Goal: Transaction & Acquisition: Purchase product/service

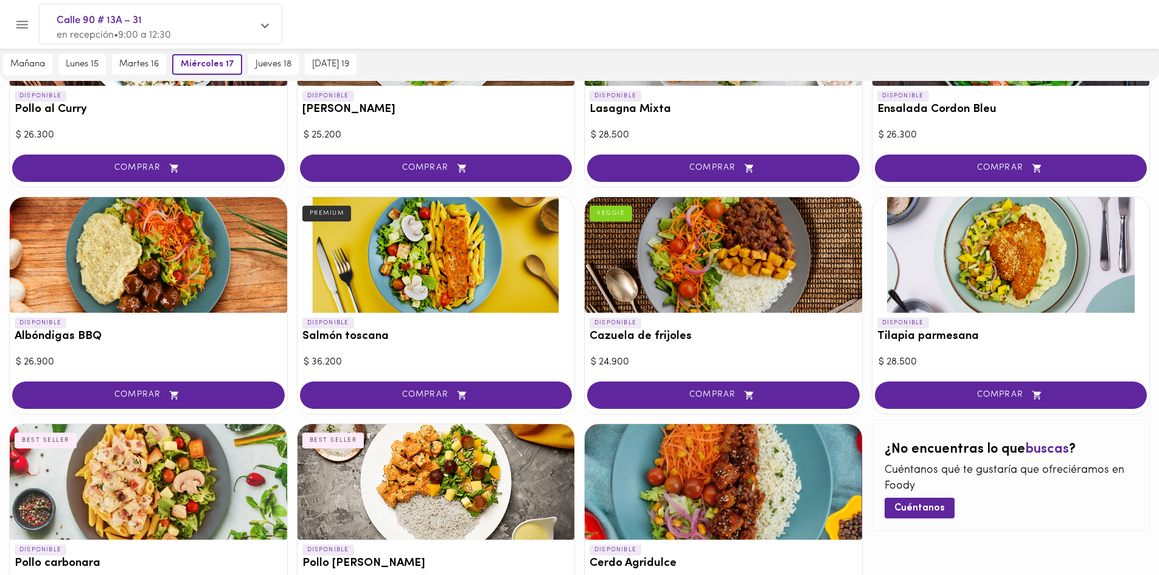
scroll to position [990, 0]
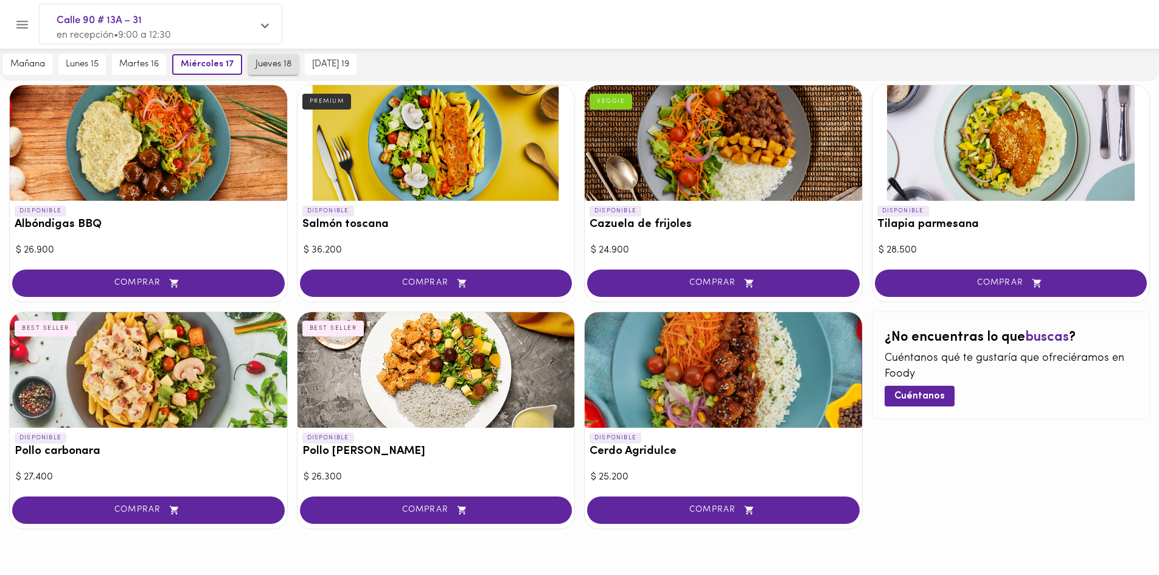
click at [265, 69] on span "jueves 18" at bounding box center [274, 64] width 36 height 11
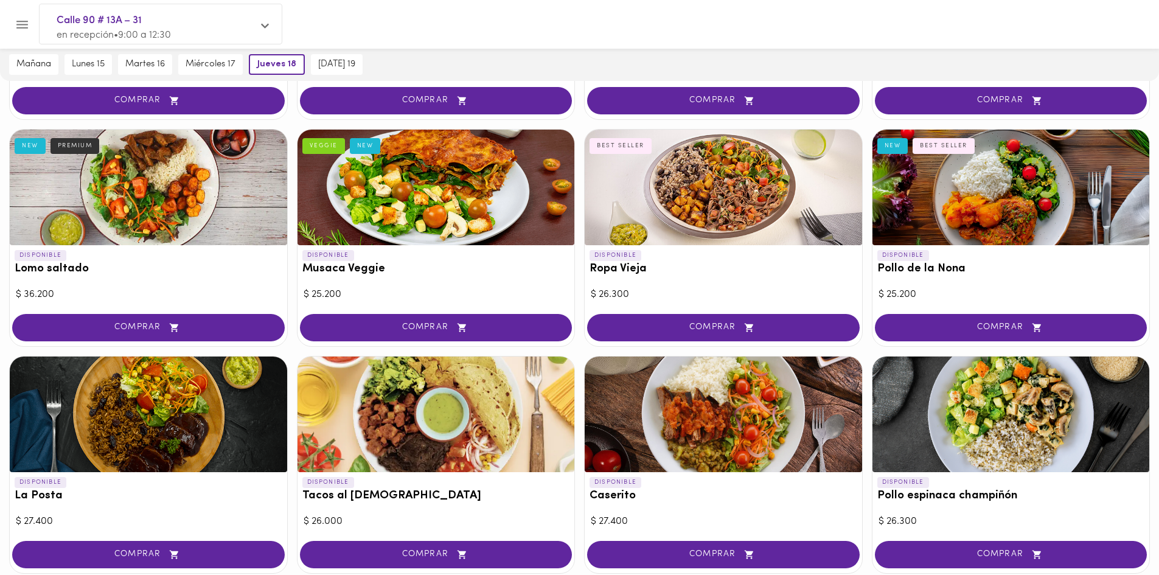
scroll to position [260, 0]
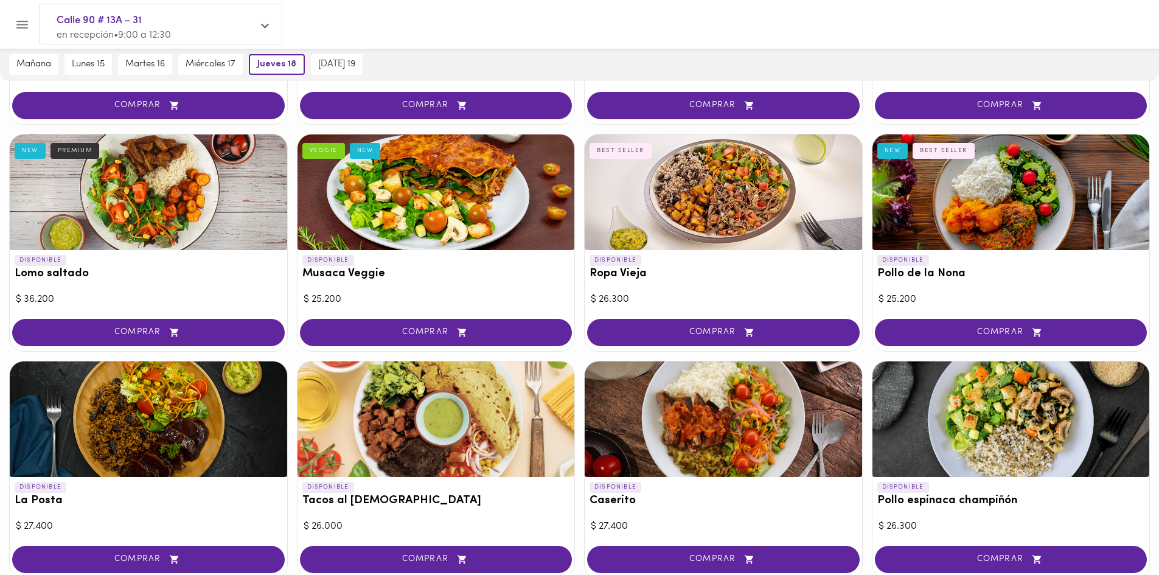
click at [688, 237] on div at bounding box center [723, 192] width 277 height 116
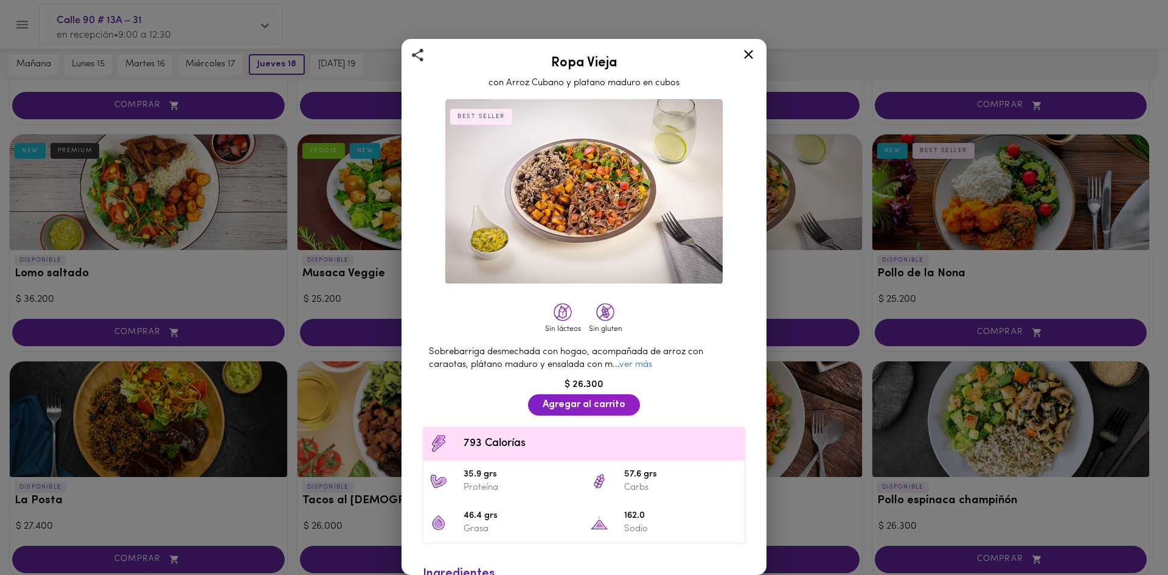
click at [571, 68] on h2 "Ropa Vieja" at bounding box center [584, 63] width 335 height 15
copy h2 "Ropa Vieja"
click at [753, 62] on div at bounding box center [749, 56] width 30 height 29
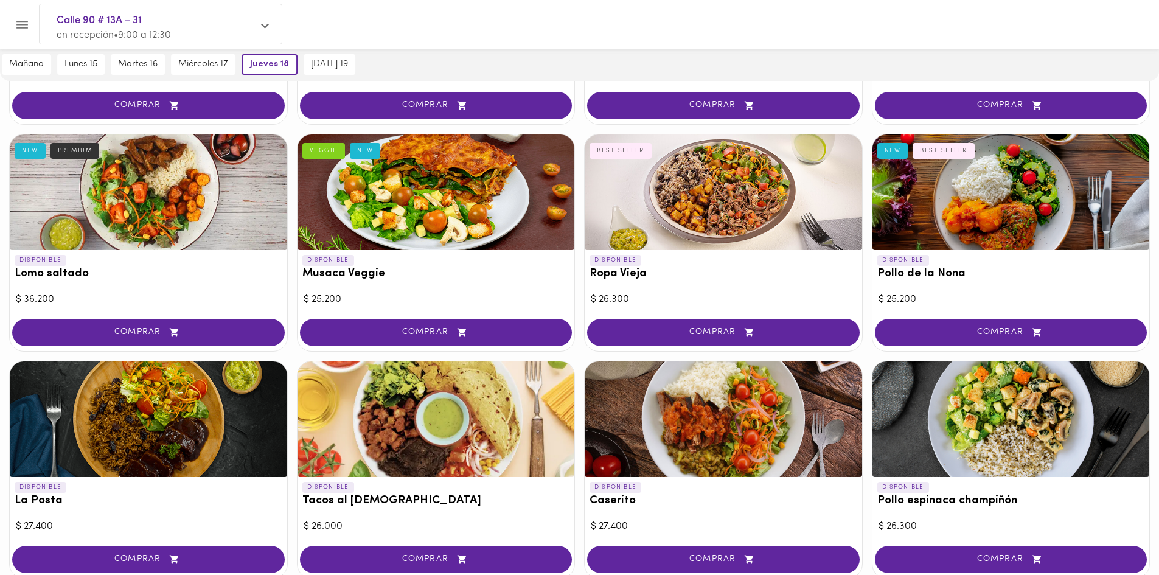
click at [973, 232] on div at bounding box center [1011, 192] width 277 height 116
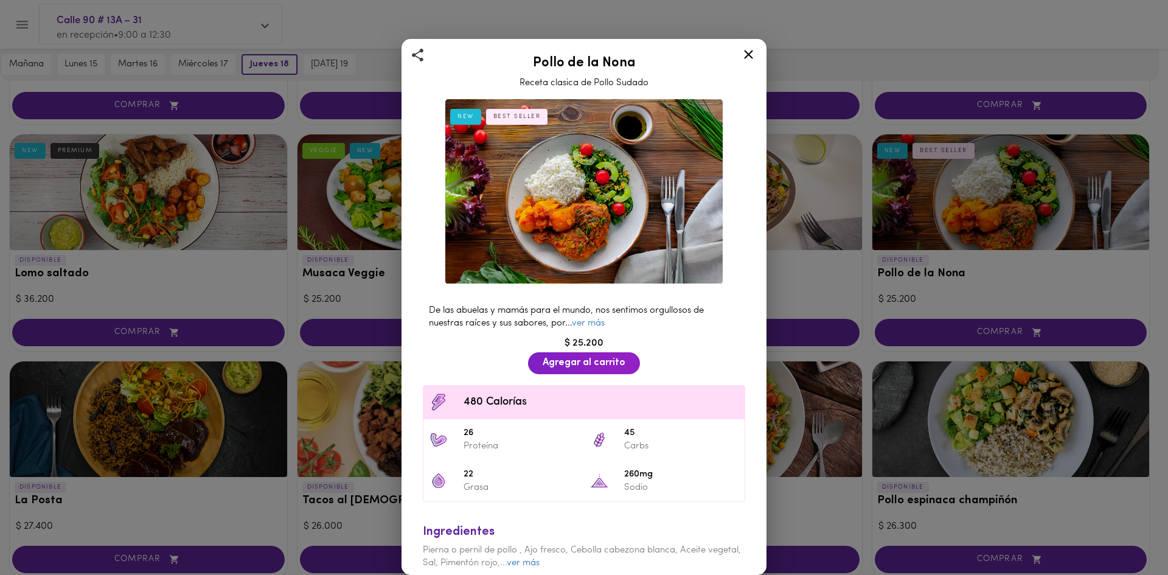
click at [596, 57] on h2 "Pollo de la Nona" at bounding box center [584, 63] width 335 height 15
copy h2 "Pollo de la Nona"
click at [747, 50] on icon at bounding box center [748, 54] width 15 height 15
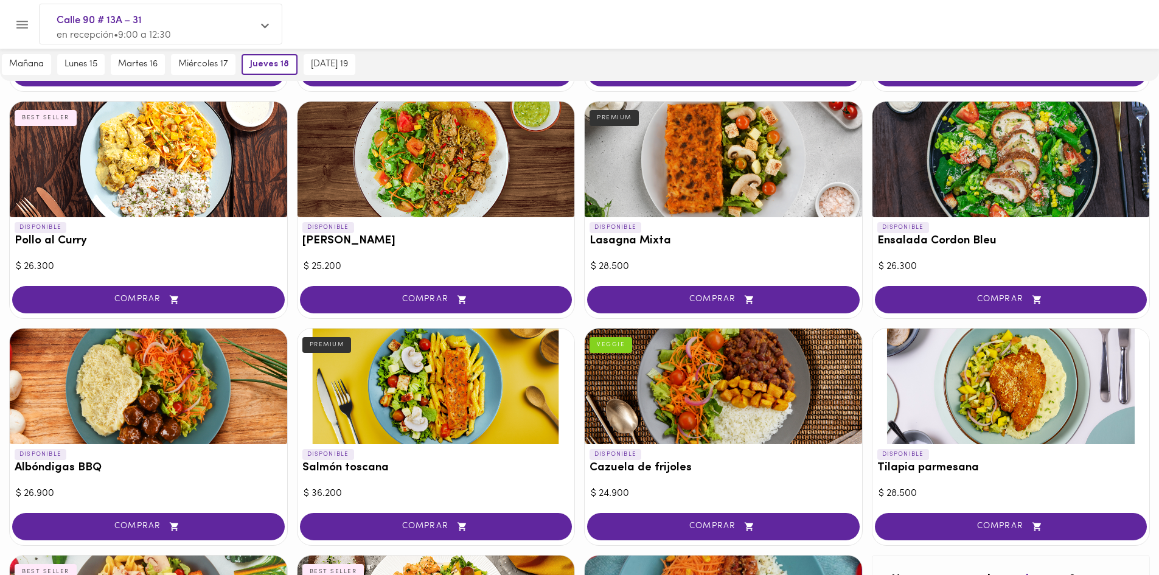
scroll to position [686, 0]
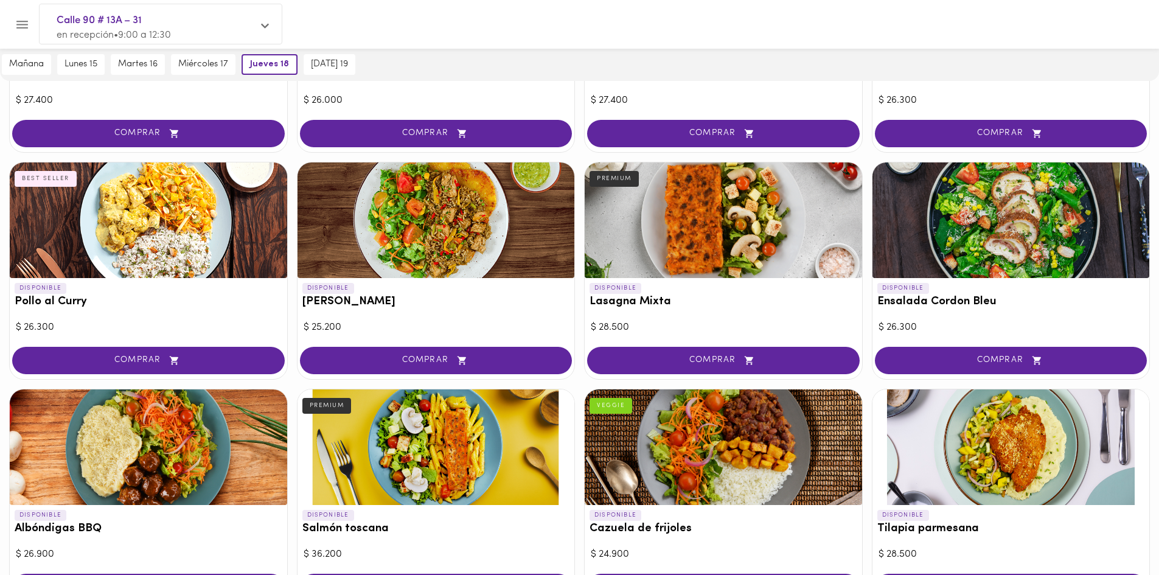
click at [978, 231] on div at bounding box center [1011, 220] width 277 height 116
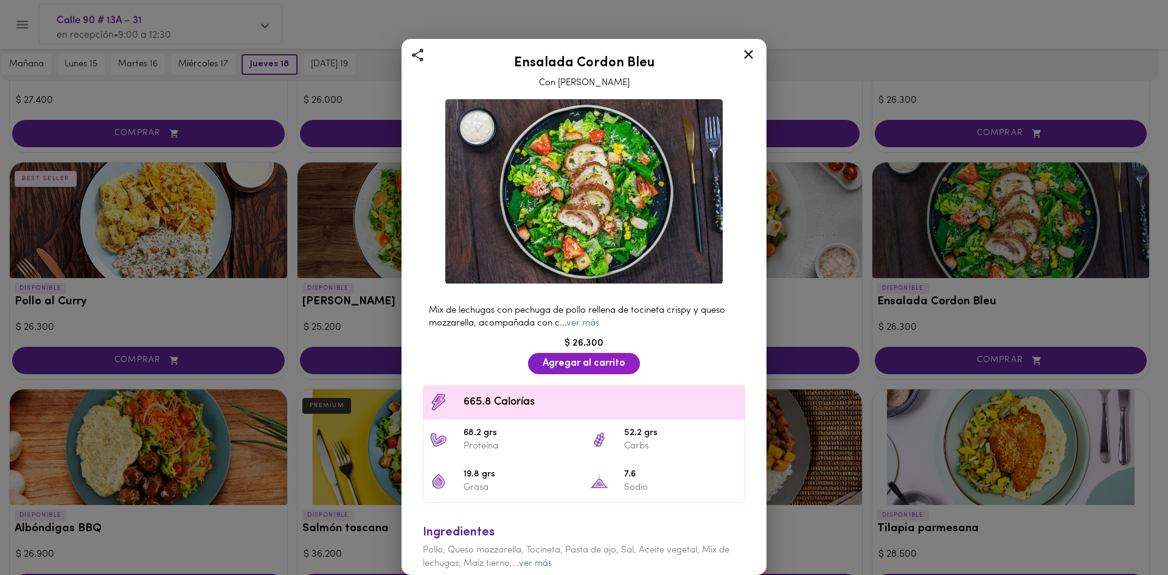
click at [750, 57] on icon at bounding box center [748, 54] width 15 height 15
